Goal: Task Accomplishment & Management: Complete application form

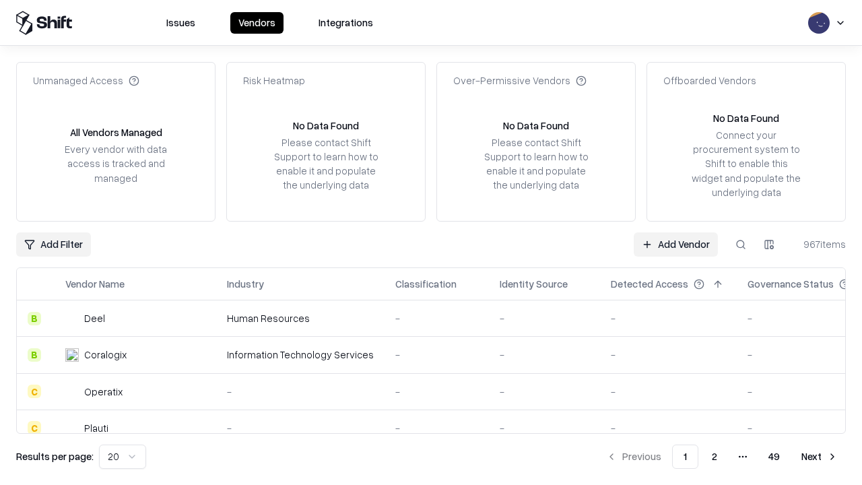
click at [676, 244] on link "Add Vendor" at bounding box center [676, 244] width 84 height 24
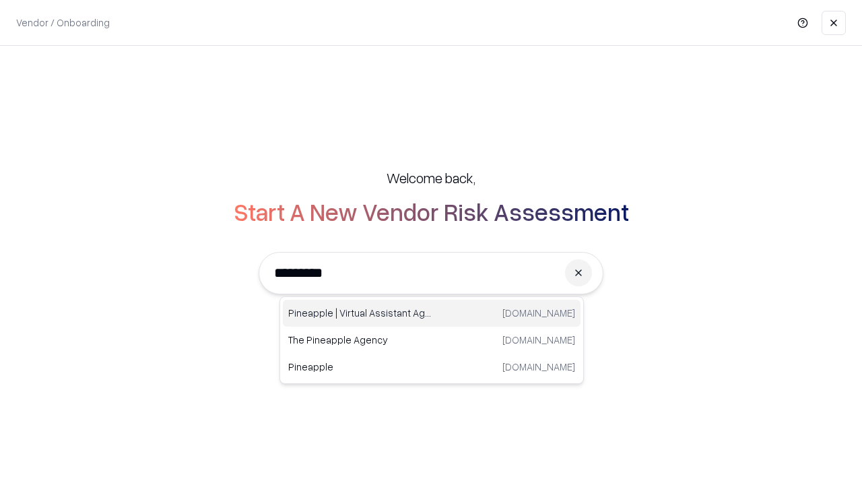
click at [432, 313] on div "Pineapple | Virtual Assistant Agency [DOMAIN_NAME]" at bounding box center [432, 313] width 298 height 27
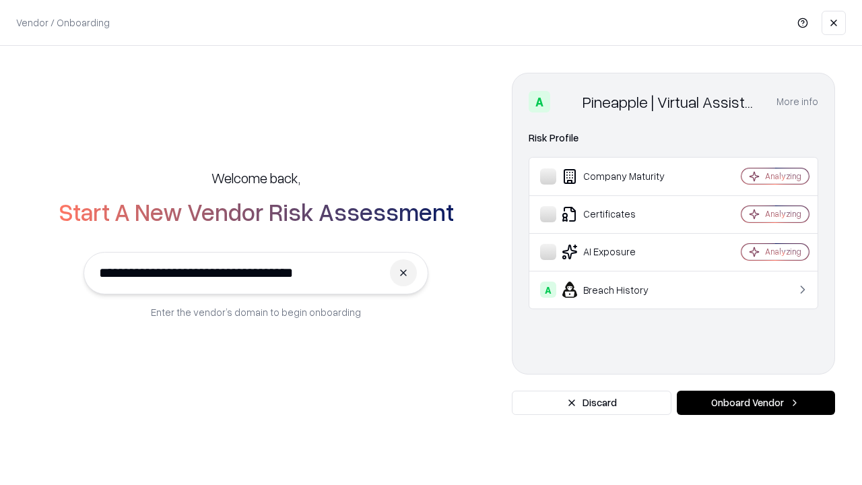
type input "**********"
click at [756, 403] on button "Onboard Vendor" at bounding box center [756, 403] width 158 height 24
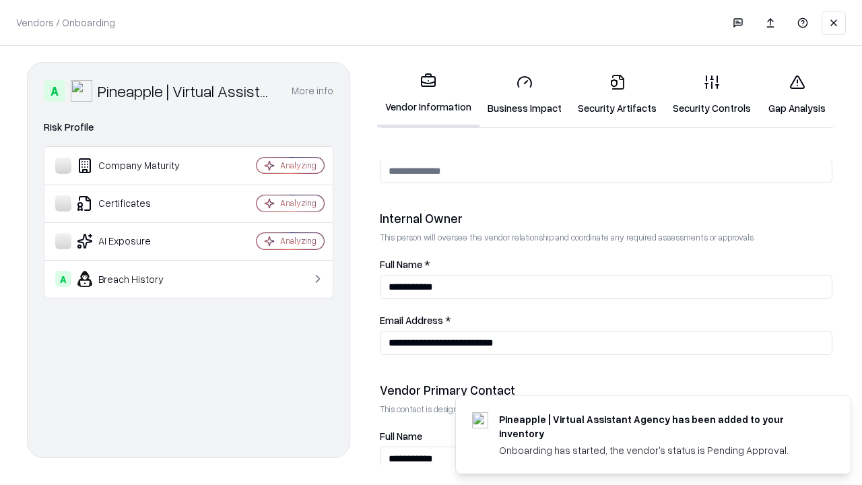
scroll to position [698, 0]
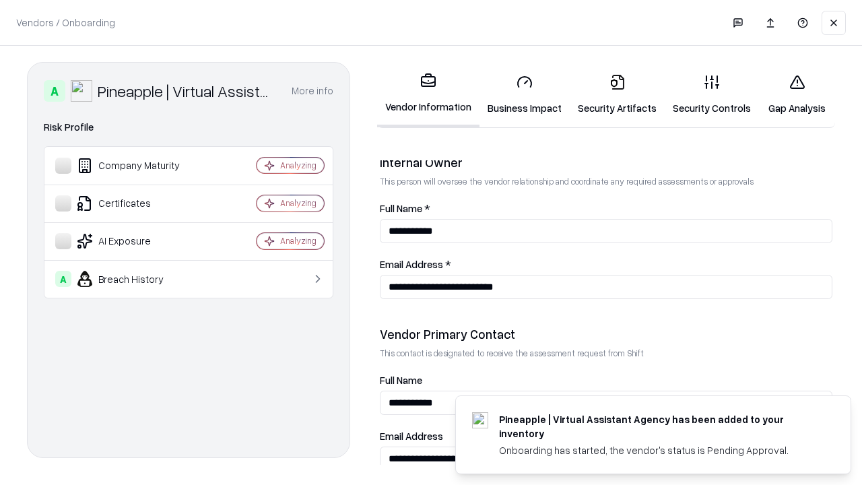
click at [525, 94] on link "Business Impact" at bounding box center [525, 94] width 90 height 63
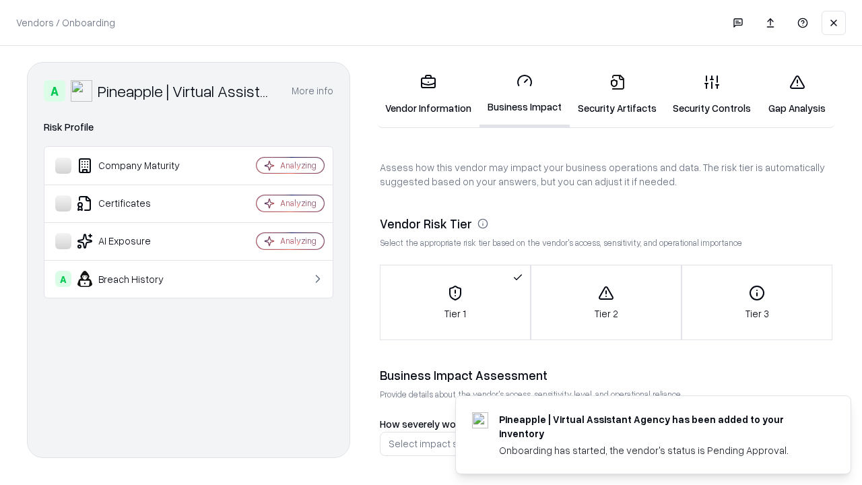
click at [617, 94] on link "Security Artifacts" at bounding box center [617, 94] width 95 height 63
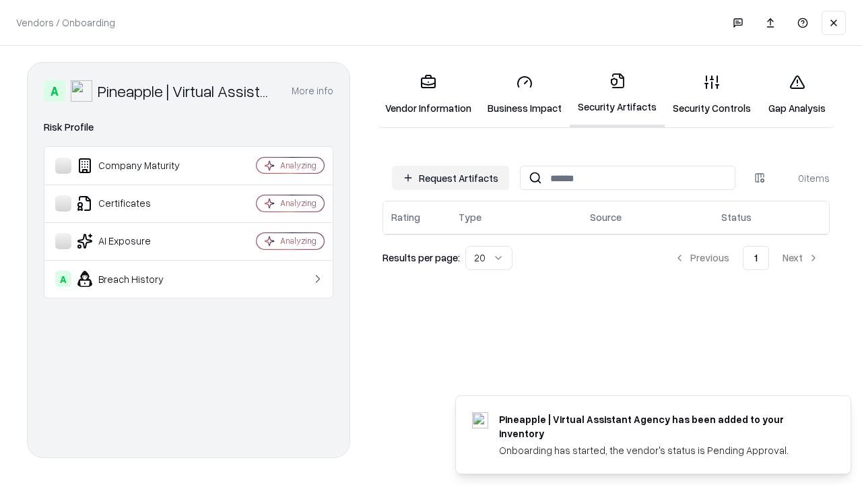
click at [451, 178] on button "Request Artifacts" at bounding box center [450, 178] width 117 height 24
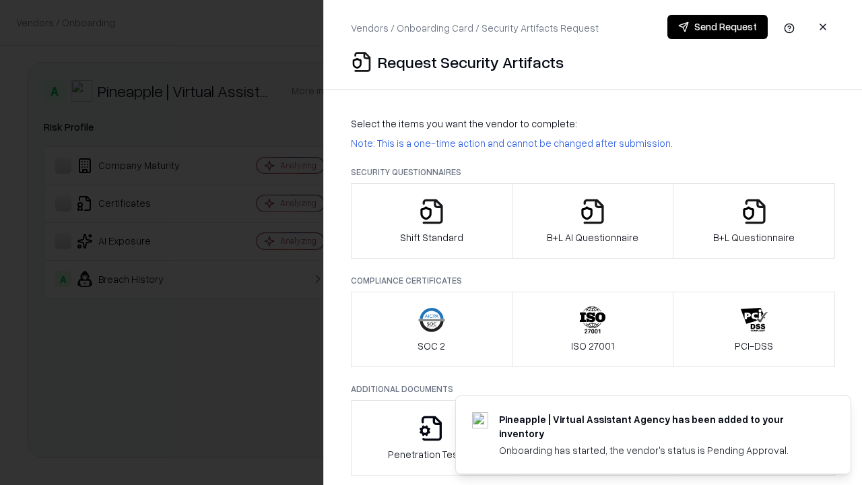
click at [431, 221] on icon "button" at bounding box center [431, 211] width 27 height 27
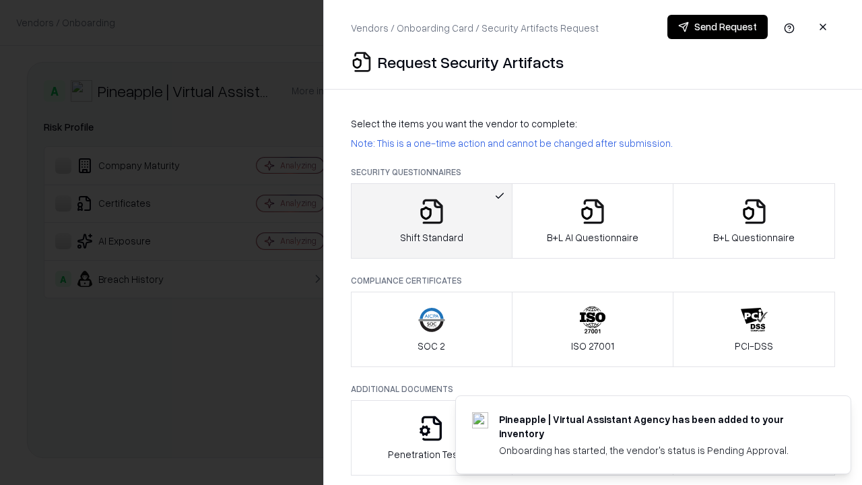
click at [717, 27] on button "Send Request" at bounding box center [718, 27] width 100 height 24
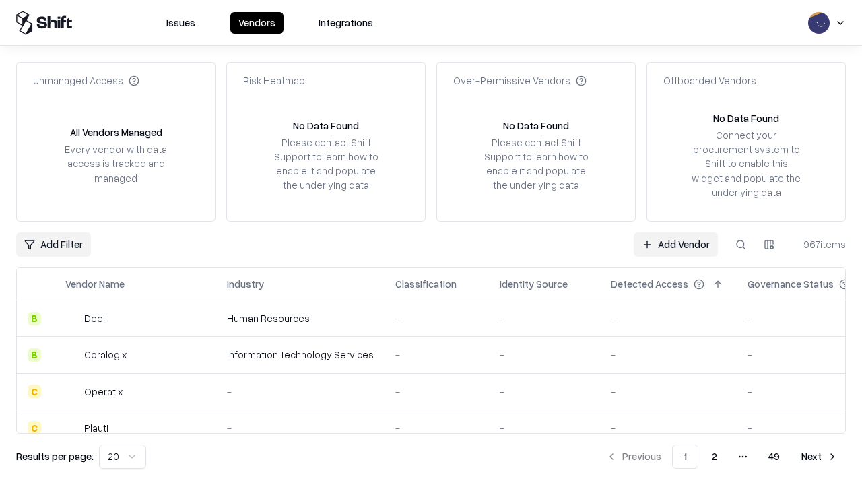
click at [741, 244] on button at bounding box center [741, 244] width 24 height 24
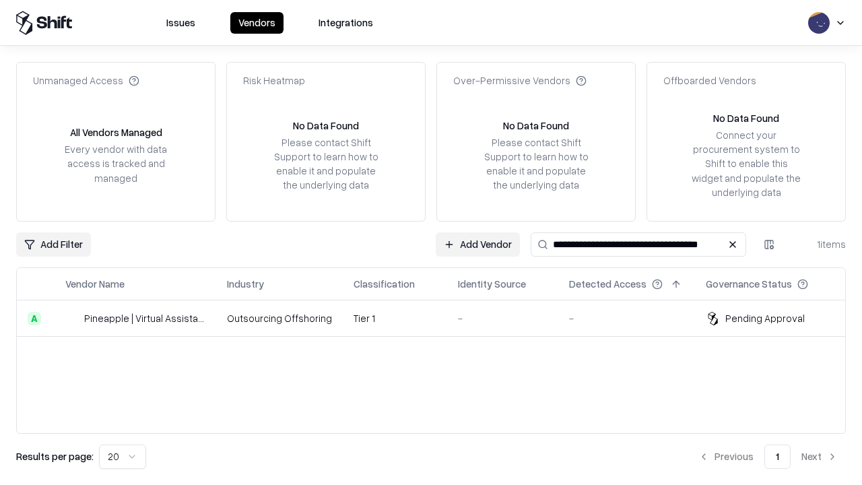
type input "**********"
click at [439, 318] on td "Tier 1" at bounding box center [395, 318] width 104 height 36
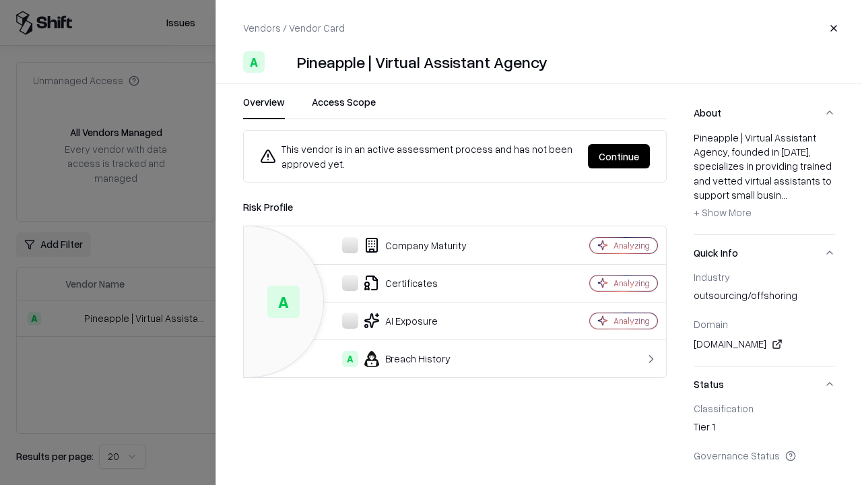
click at [619, 156] on button "Continue" at bounding box center [619, 156] width 62 height 24
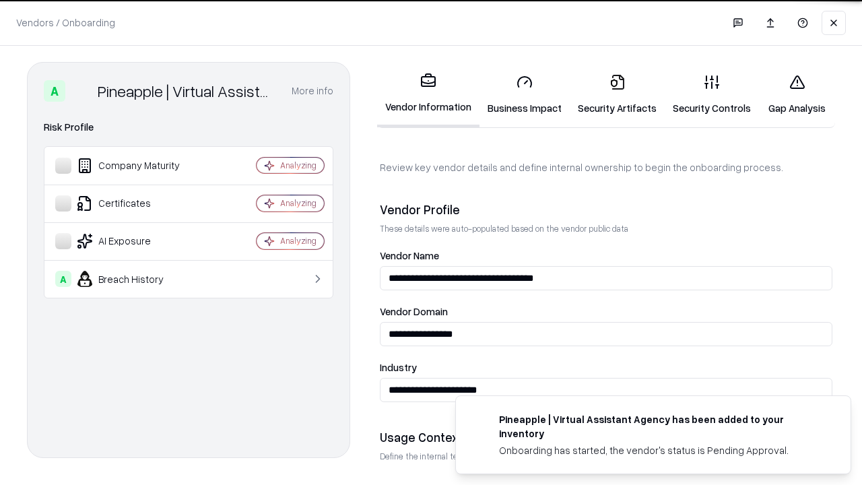
click at [617, 94] on link "Security Artifacts" at bounding box center [617, 94] width 95 height 63
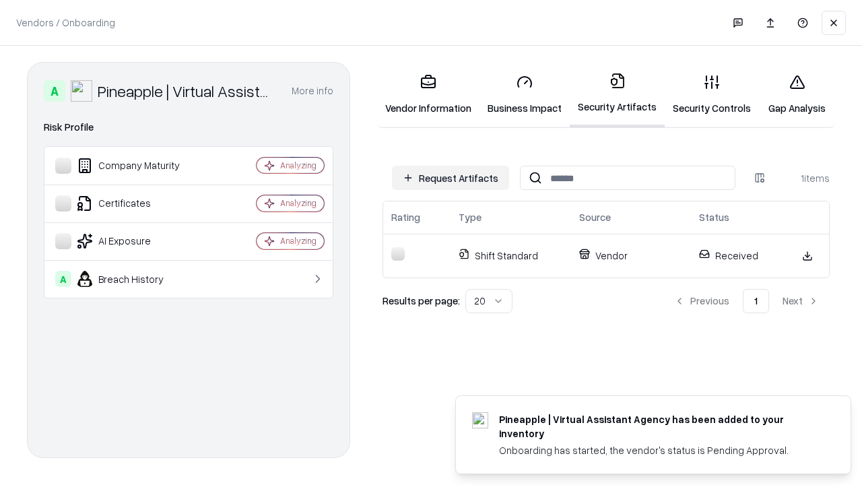
click at [712, 94] on link "Security Controls" at bounding box center [712, 94] width 94 height 63
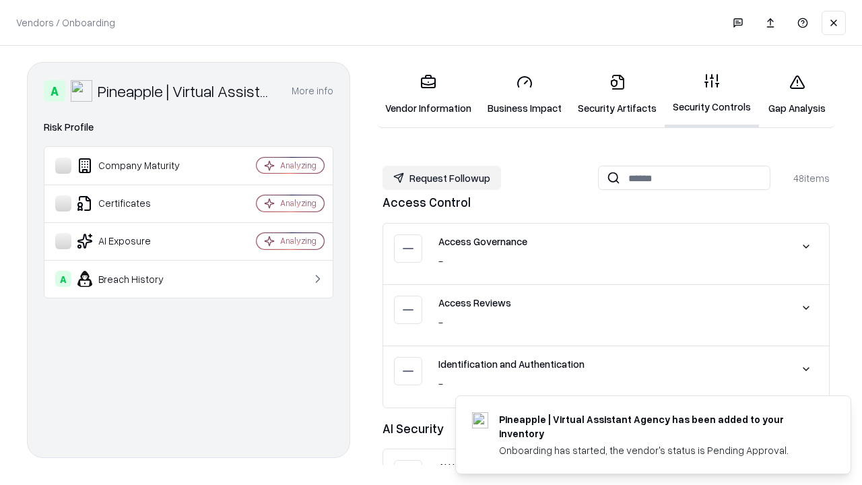
click at [442, 178] on button "Request Followup" at bounding box center [442, 178] width 119 height 24
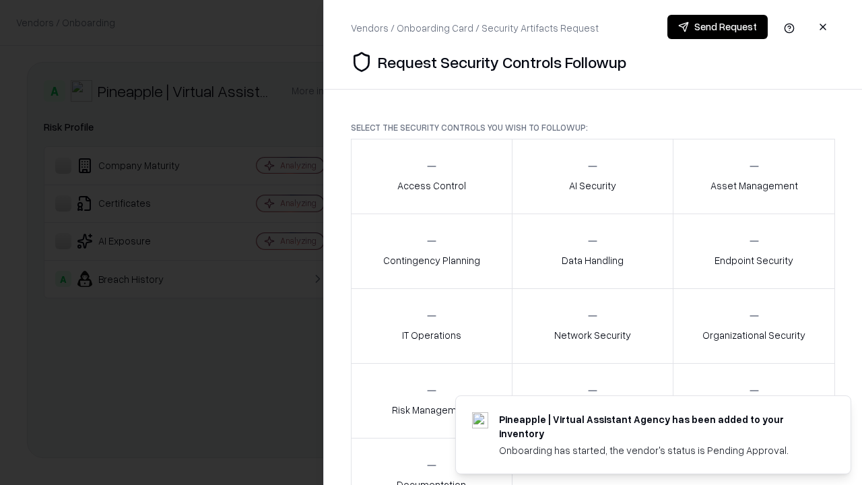
click at [431, 177] on div "Access Control" at bounding box center [431, 176] width 69 height 33
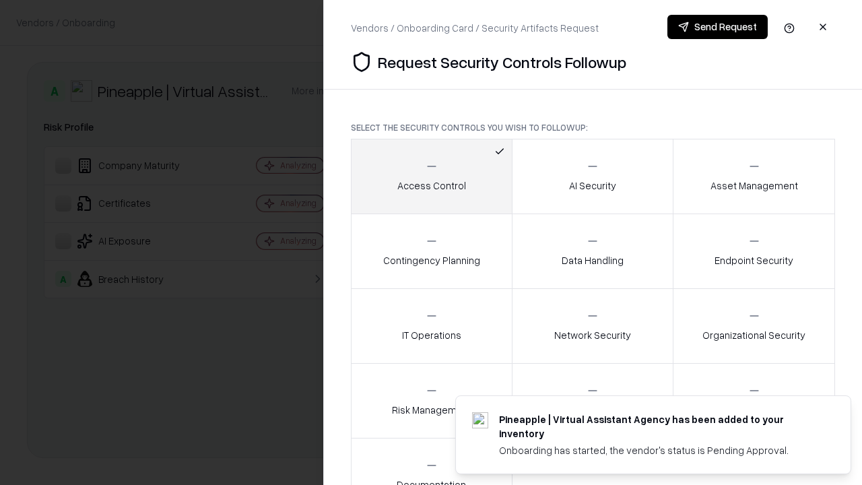
click at [717, 27] on button "Send Request" at bounding box center [718, 27] width 100 height 24
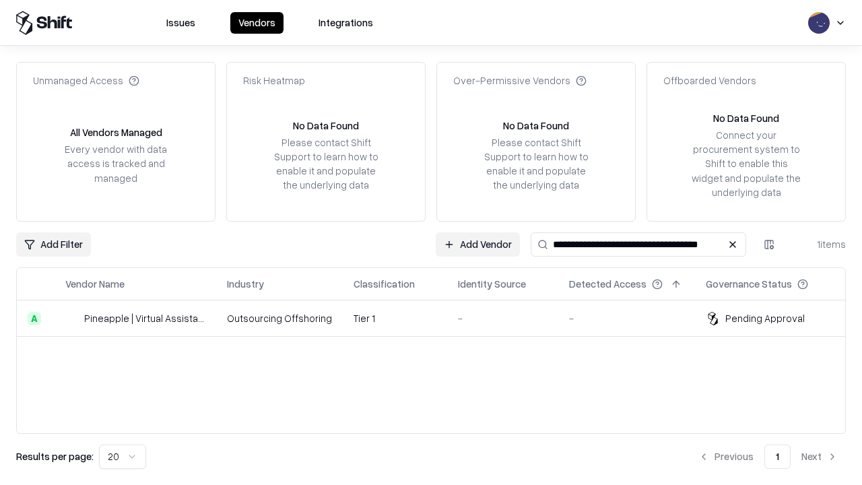
type input "**********"
click at [439, 318] on td "Tier 1" at bounding box center [395, 318] width 104 height 36
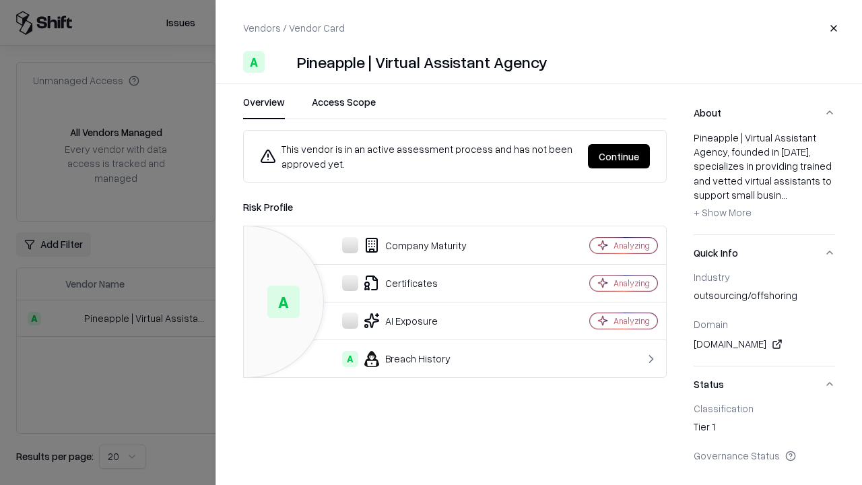
click at [619, 156] on button "Continue" at bounding box center [619, 156] width 62 height 24
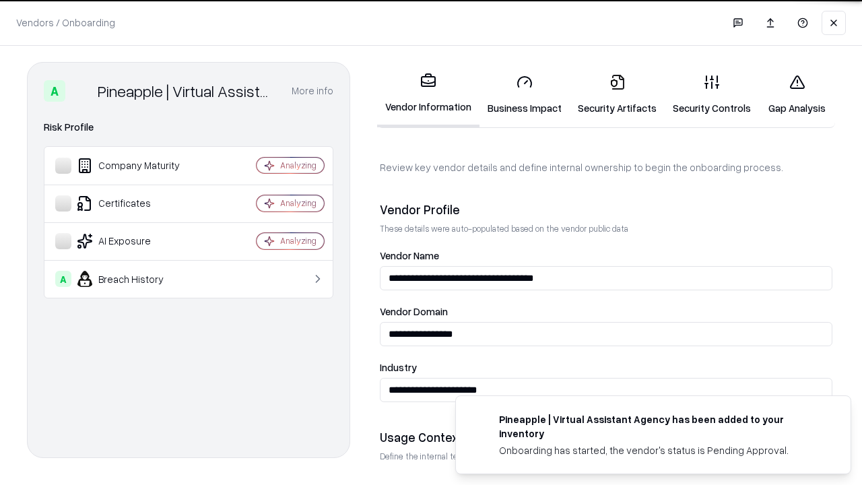
click at [797, 94] on link "Gap Analysis" at bounding box center [797, 94] width 76 height 63
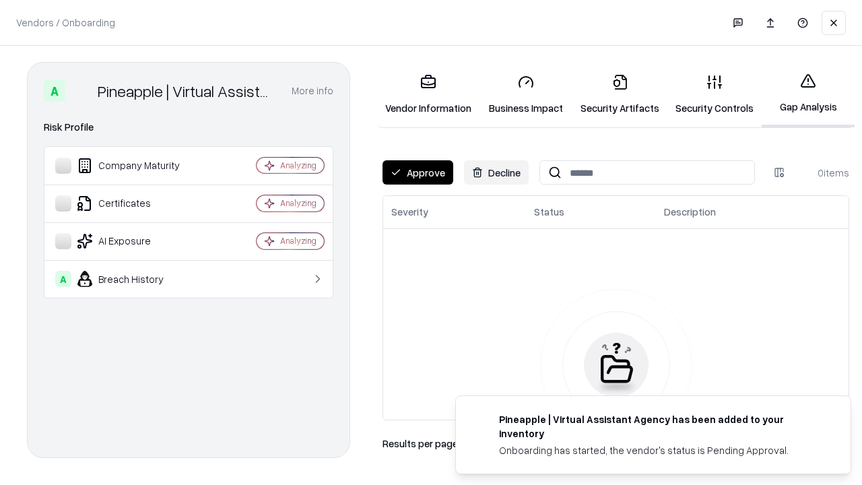
click at [418, 172] on button "Approve" at bounding box center [418, 172] width 71 height 24
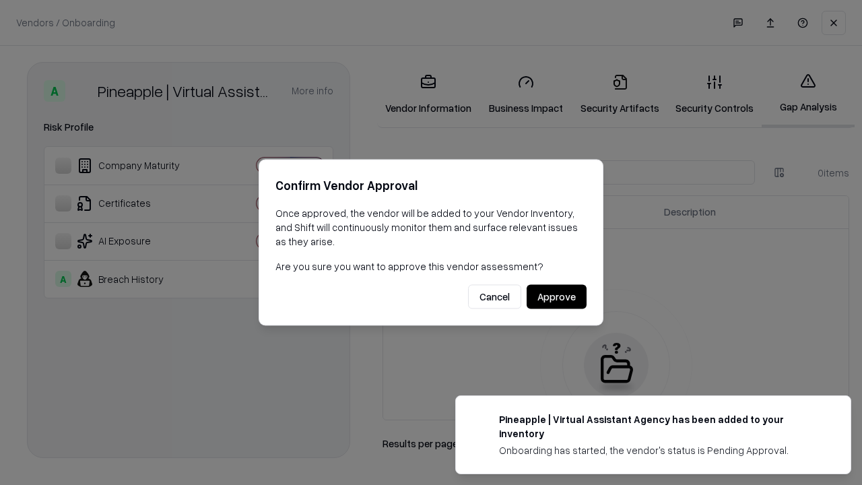
click at [556, 296] on button "Approve" at bounding box center [557, 297] width 60 height 24
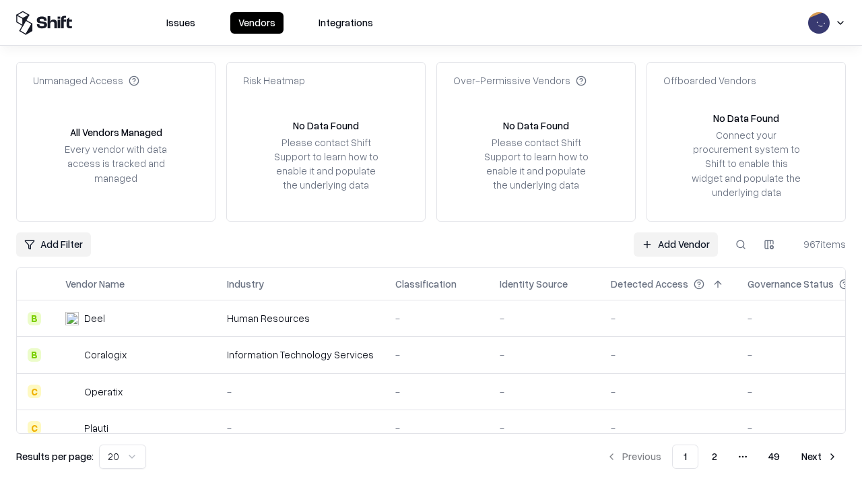
type input "**********"
click at [676, 244] on link "Add Vendor" at bounding box center [676, 244] width 84 height 24
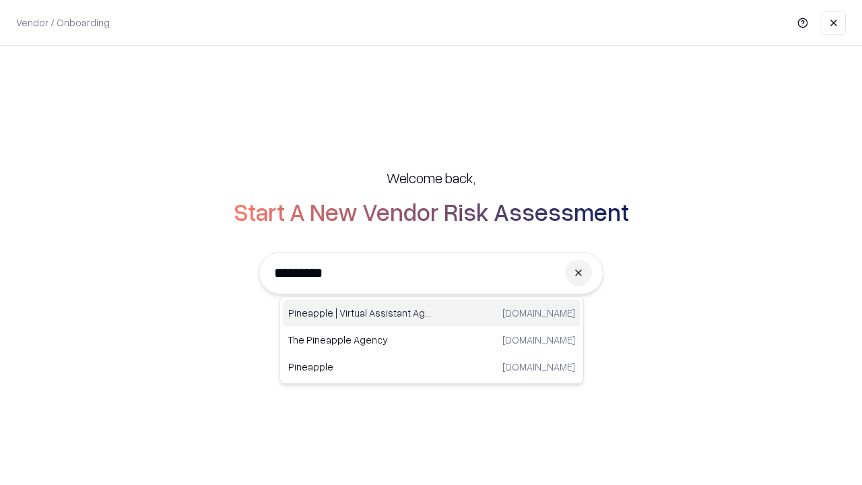
click at [432, 313] on div "Pineapple | Virtual Assistant Agency [DOMAIN_NAME]" at bounding box center [432, 313] width 298 height 27
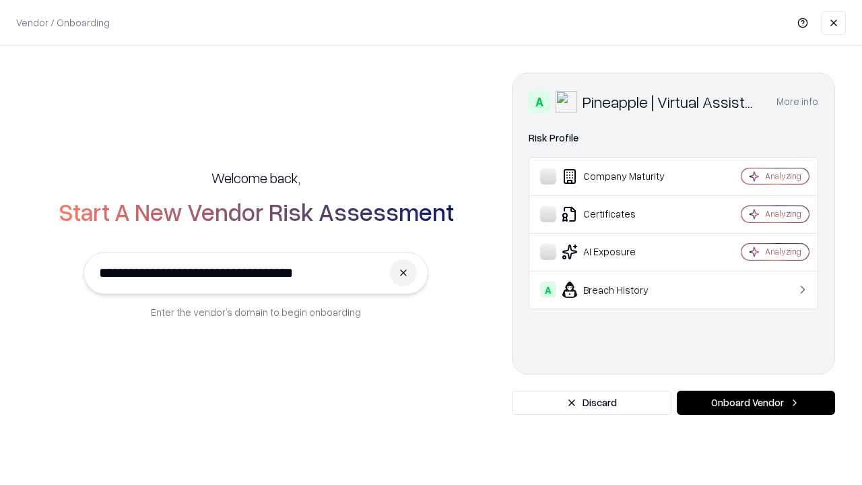
type input "**********"
click at [756, 403] on button "Onboard Vendor" at bounding box center [756, 403] width 158 height 24
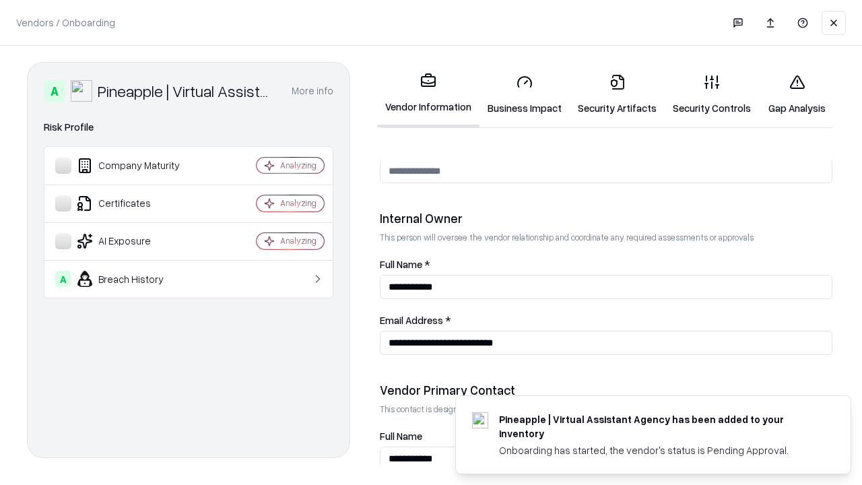
scroll to position [698, 0]
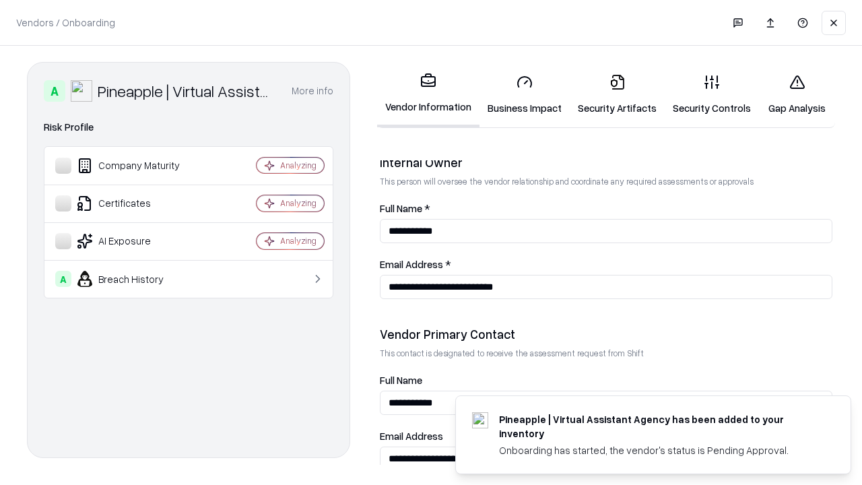
click at [797, 94] on link "Gap Analysis" at bounding box center [797, 94] width 76 height 63
